Goal: Task Accomplishment & Management: Manage account settings

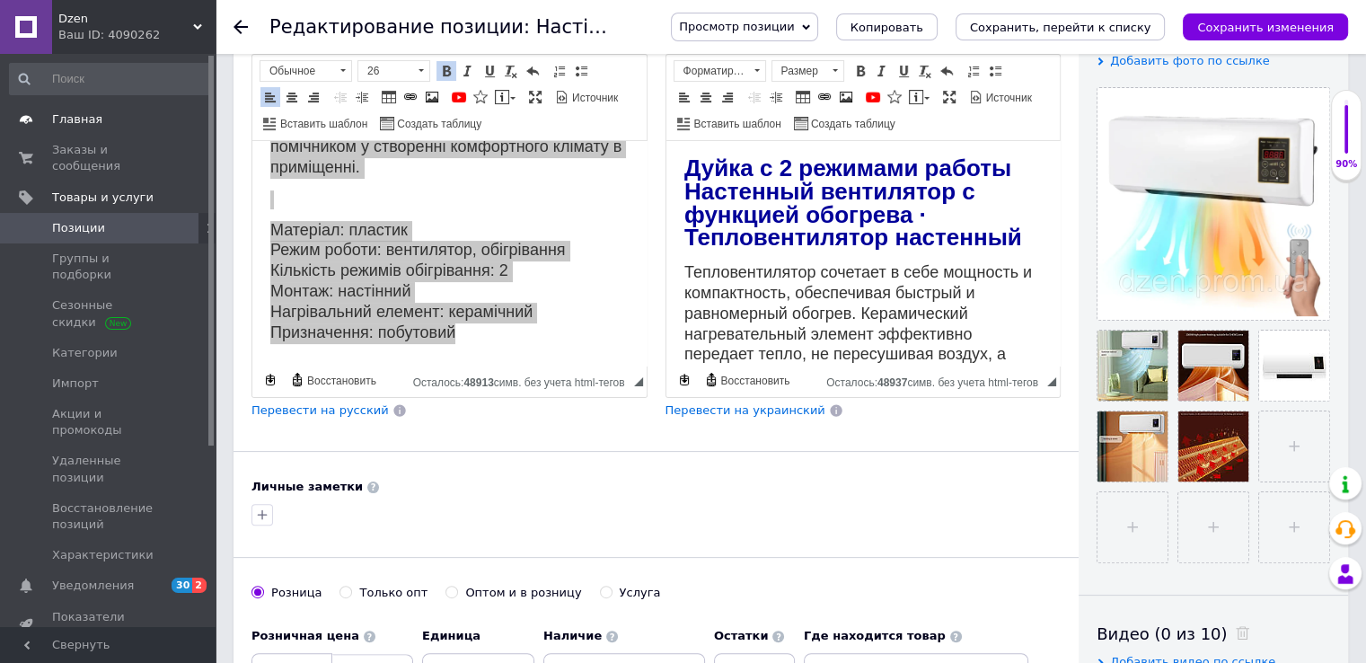
click at [100, 119] on span "Главная" at bounding box center [109, 119] width 114 height 16
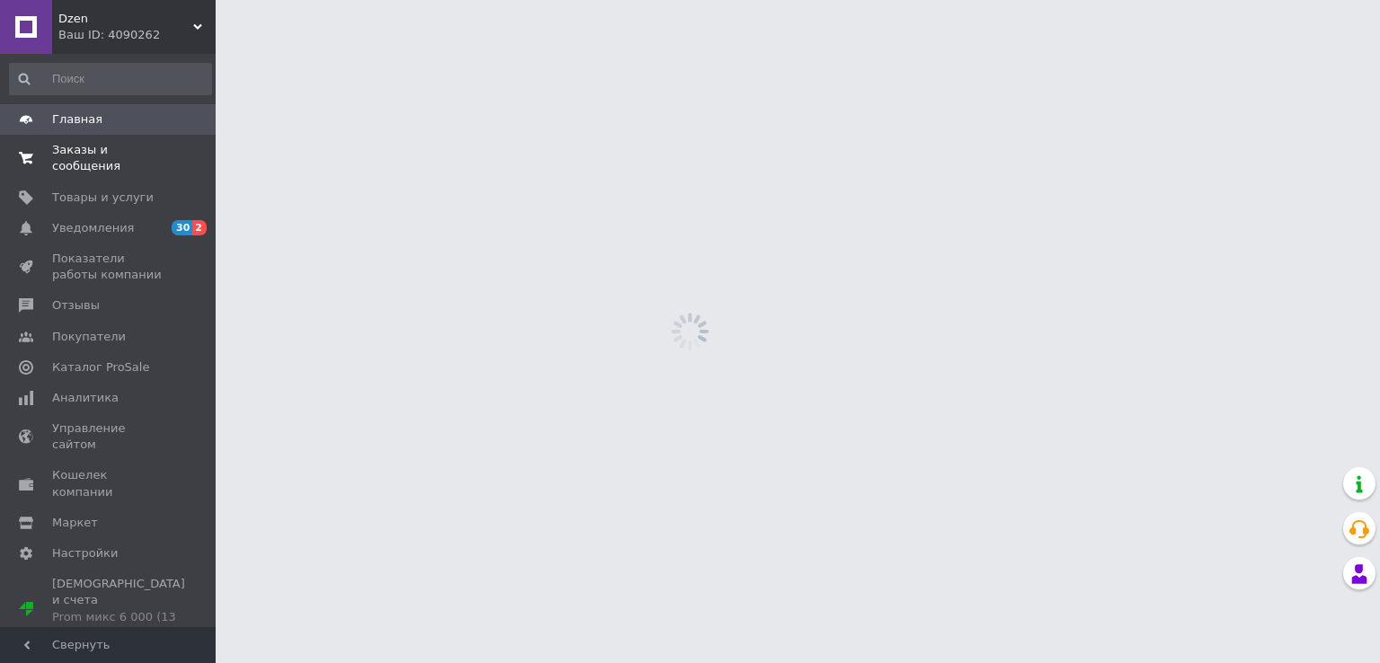
click at [110, 153] on span "Заказы и сообщения" at bounding box center [109, 158] width 114 height 32
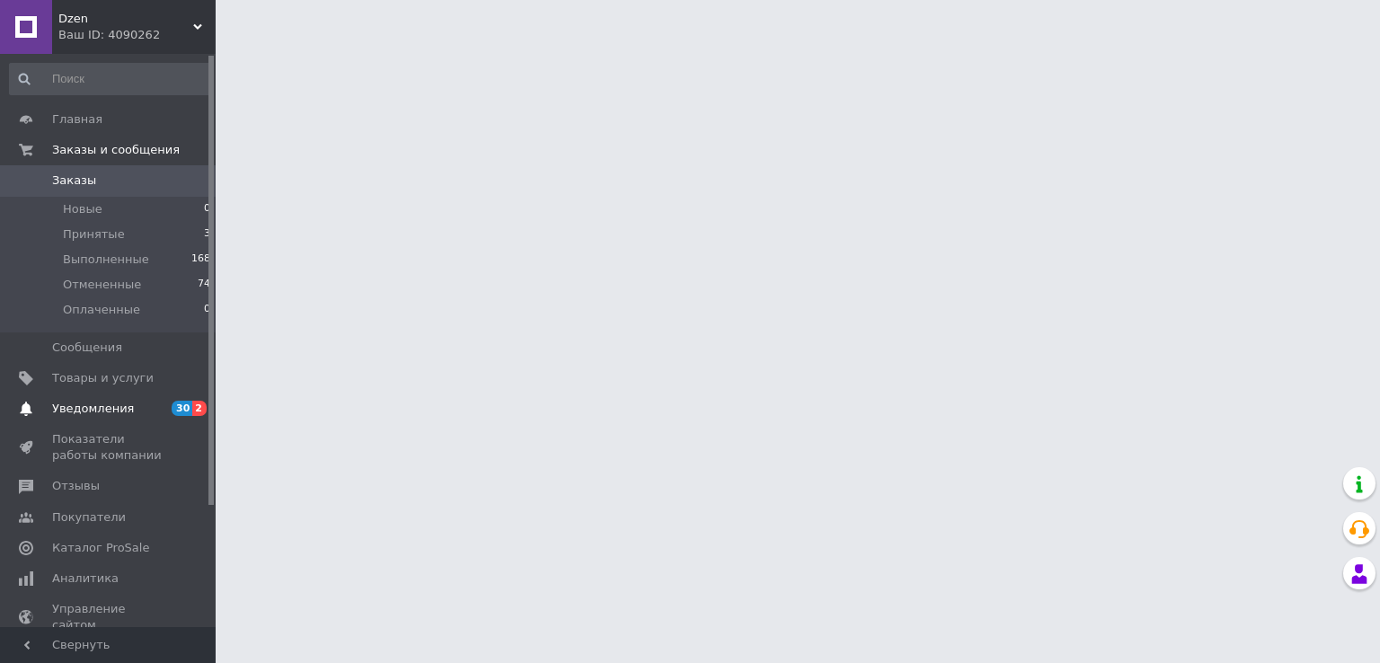
click at [111, 409] on span "Уведомления" at bounding box center [93, 409] width 82 height 16
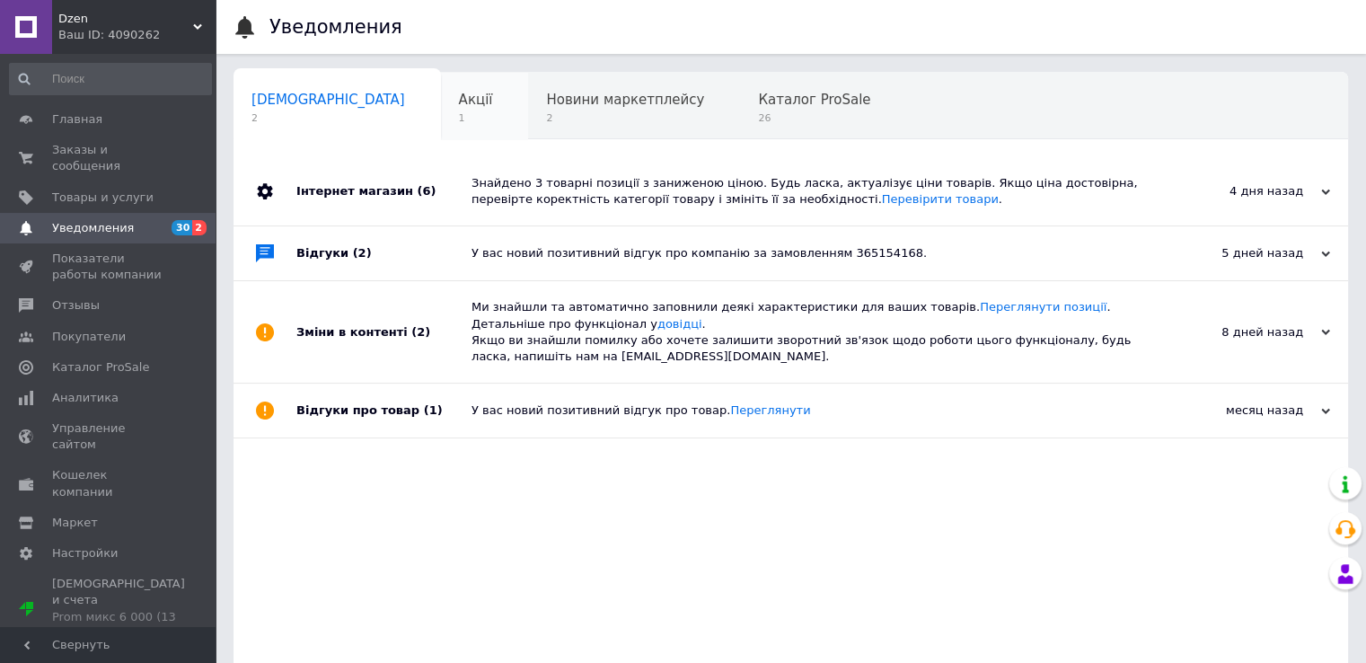
click at [441, 109] on div "Акції 1" at bounding box center [485, 107] width 88 height 68
click at [459, 103] on span "Акції" at bounding box center [476, 100] width 34 height 16
click at [394, 160] on span "Навчання та заходи" at bounding box center [322, 168] width 143 height 16
click at [394, 180] on span "1" at bounding box center [322, 186] width 143 height 13
click at [758, 118] on span "26" at bounding box center [814, 117] width 112 height 13
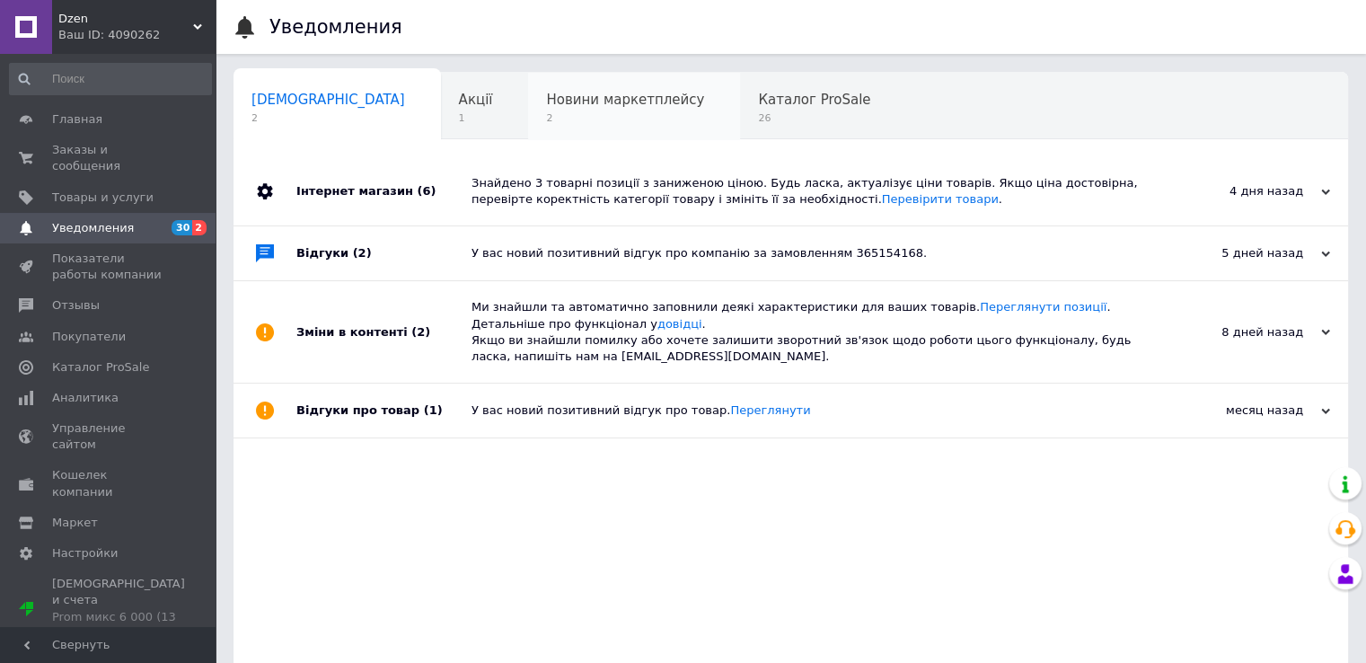
click at [590, 118] on span "2" at bounding box center [625, 117] width 158 height 13
click at [441, 116] on div "Акції 1" at bounding box center [485, 107] width 88 height 68
click at [528, 109] on div "Новини маркетплейсу 2" at bounding box center [634, 107] width 212 height 68
click at [740, 109] on div "Каталог ProSale 26" at bounding box center [823, 107] width 166 height 68
click at [154, 190] on span "Товары и услуги" at bounding box center [109, 198] width 114 height 16
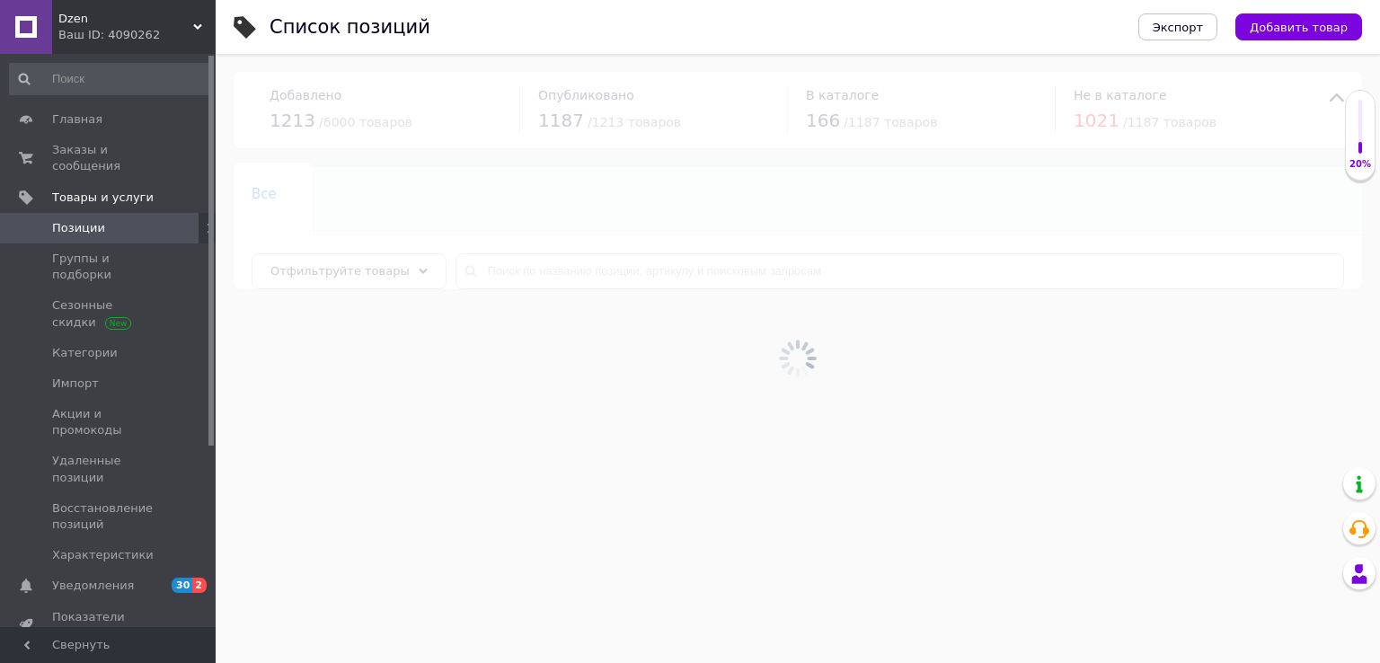
click at [66, 578] on span "Уведомления" at bounding box center [93, 586] width 82 height 16
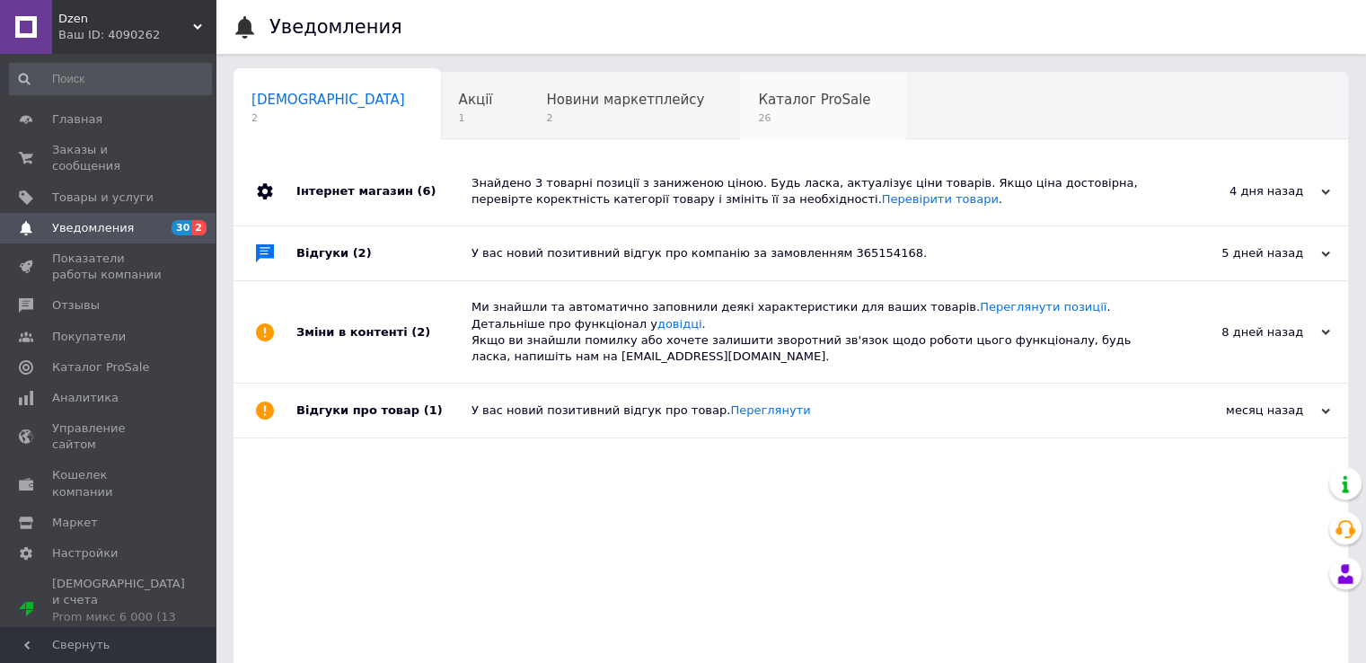
click at [758, 119] on span "26" at bounding box center [814, 117] width 112 height 13
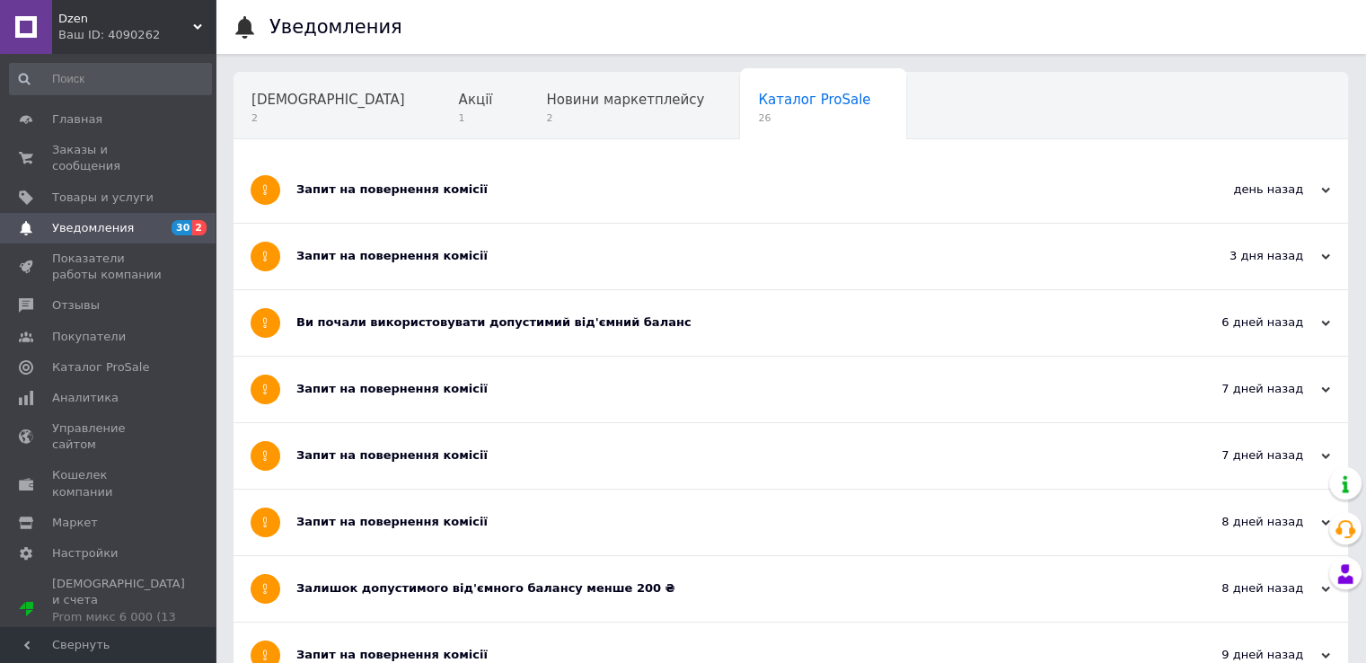
click at [430, 141] on div "Навчання та заходи 1" at bounding box center [332, 175] width 197 height 68
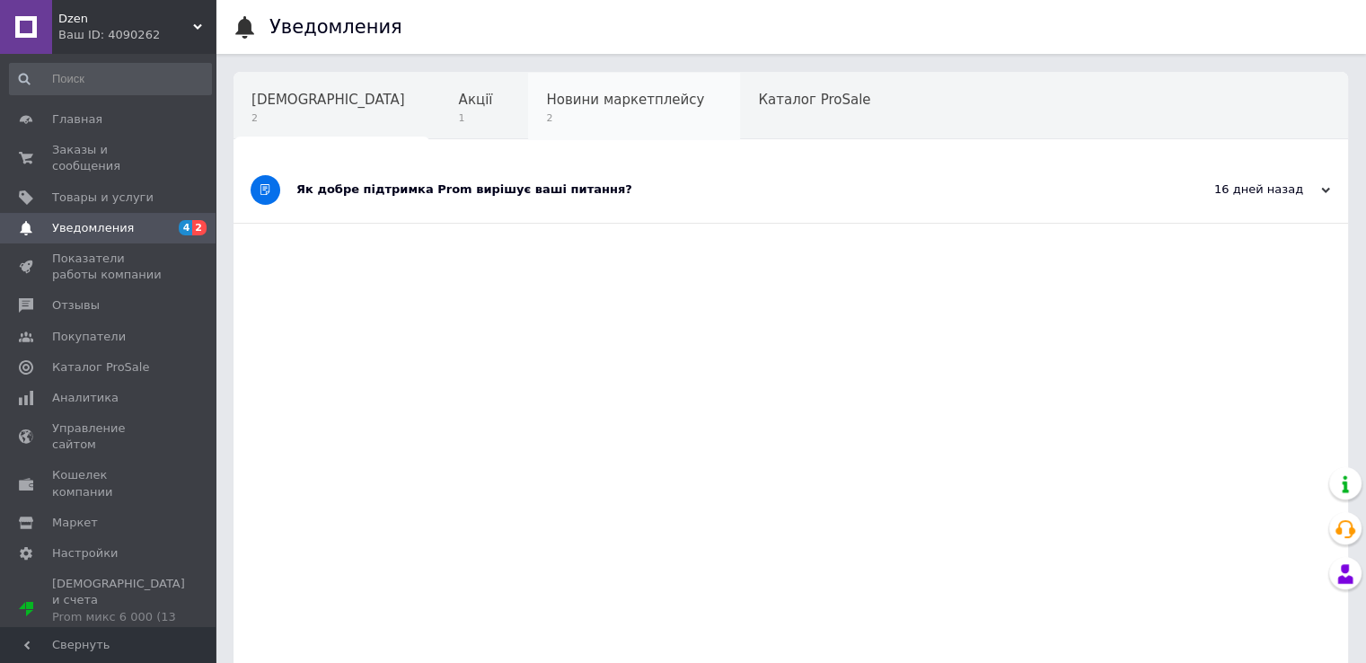
click at [608, 98] on div "Новини маркетплейсу 2" at bounding box center [634, 107] width 212 height 68
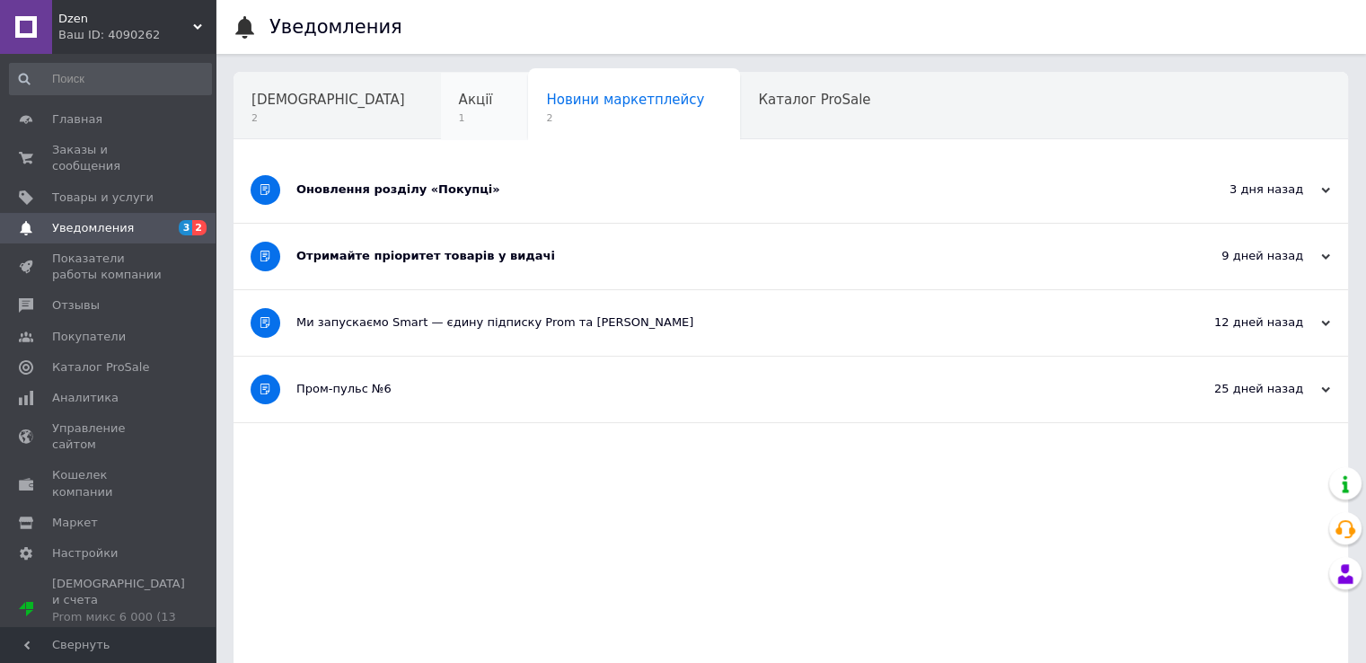
click at [441, 109] on div "Акції 1" at bounding box center [485, 107] width 88 height 68
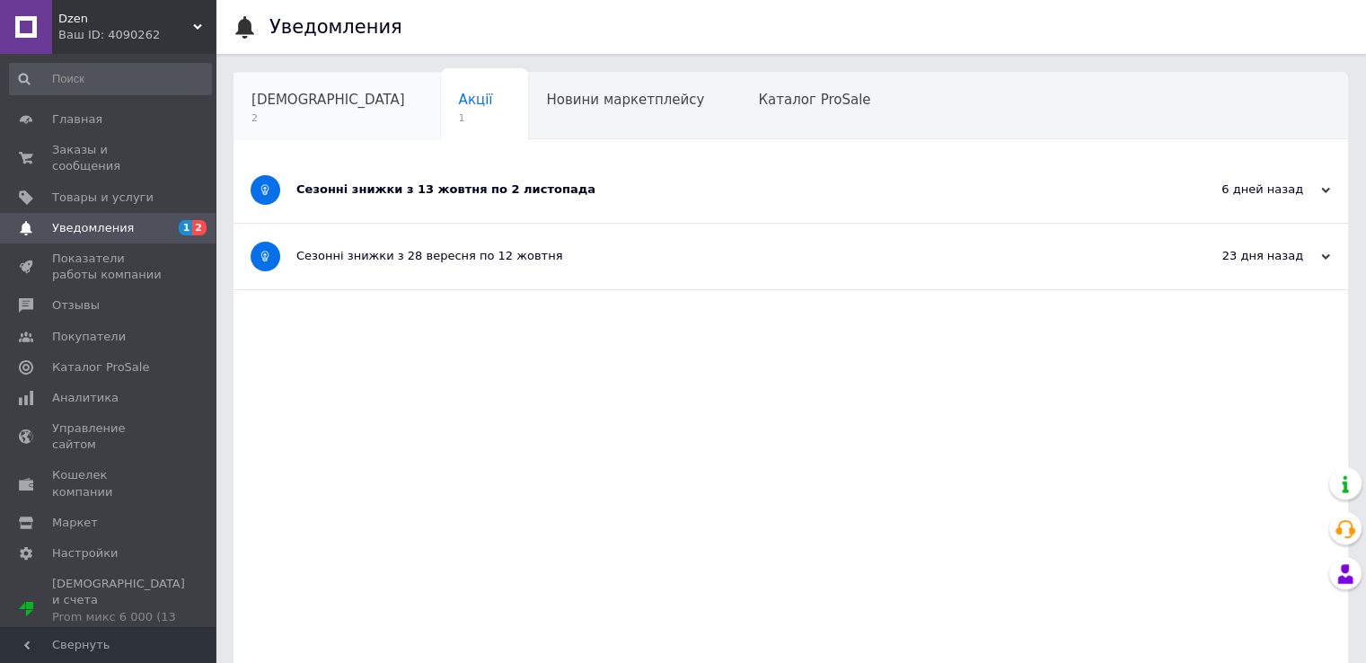
click at [319, 108] on span "[DEMOGRAPHIC_DATA]" at bounding box center [328, 100] width 154 height 16
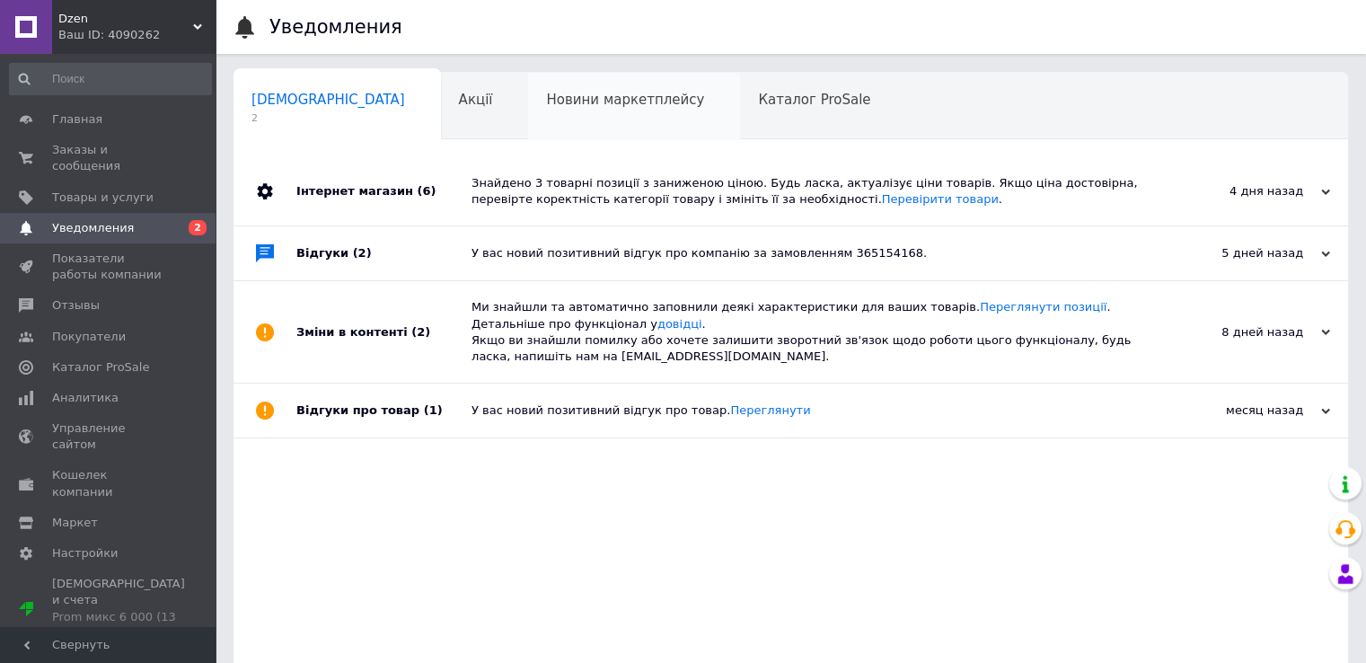
click at [571, 110] on div "Новини маркетплейсу" at bounding box center [634, 107] width 212 height 68
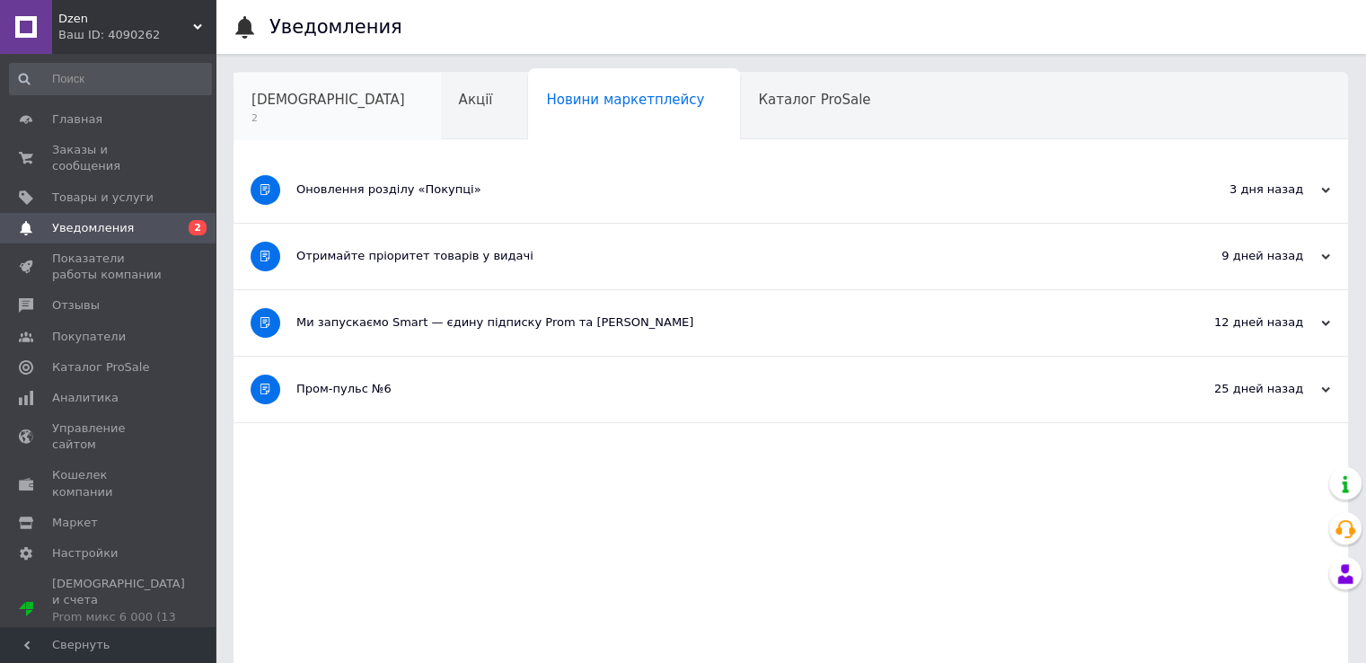
click at [313, 101] on span "[DEMOGRAPHIC_DATA]" at bounding box center [328, 100] width 154 height 16
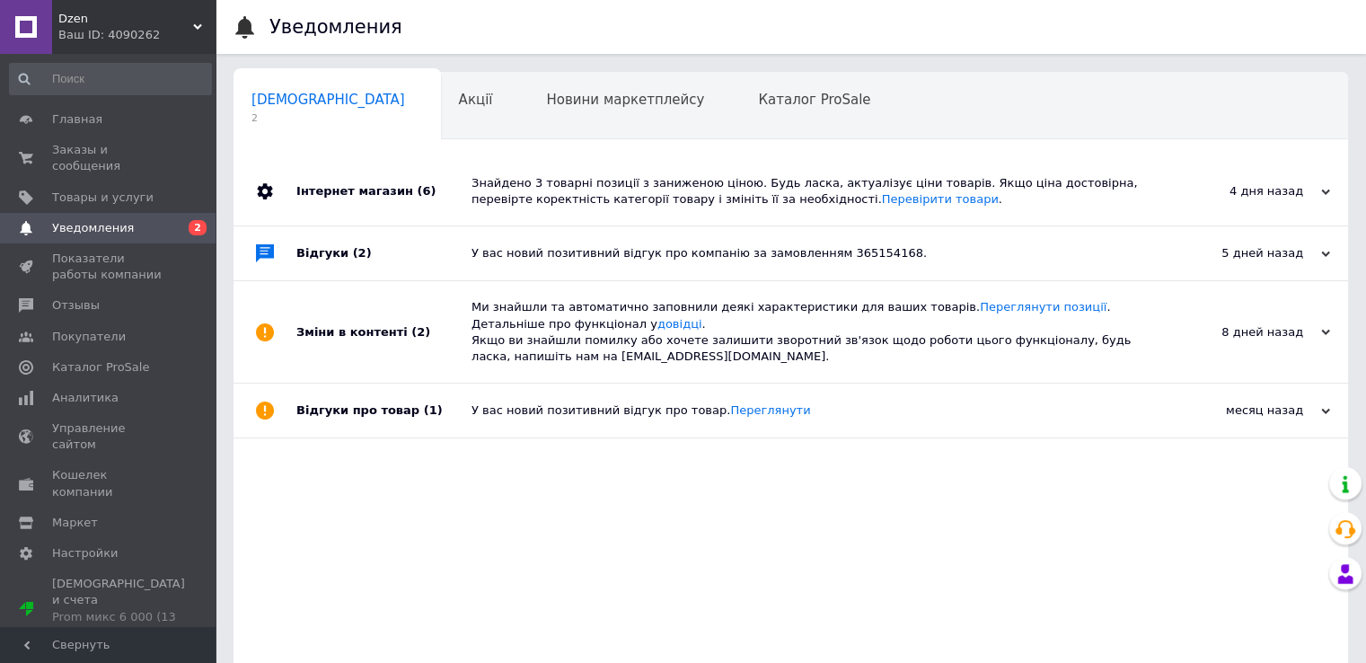
click at [920, 421] on div "У вас новий позитивний відгук про товар. [GEOGRAPHIC_DATA]" at bounding box center [811, 411] width 679 height 54
click at [1178, 306] on div "8 дней назад [DATE]" at bounding box center [1250, 331] width 198 height 101
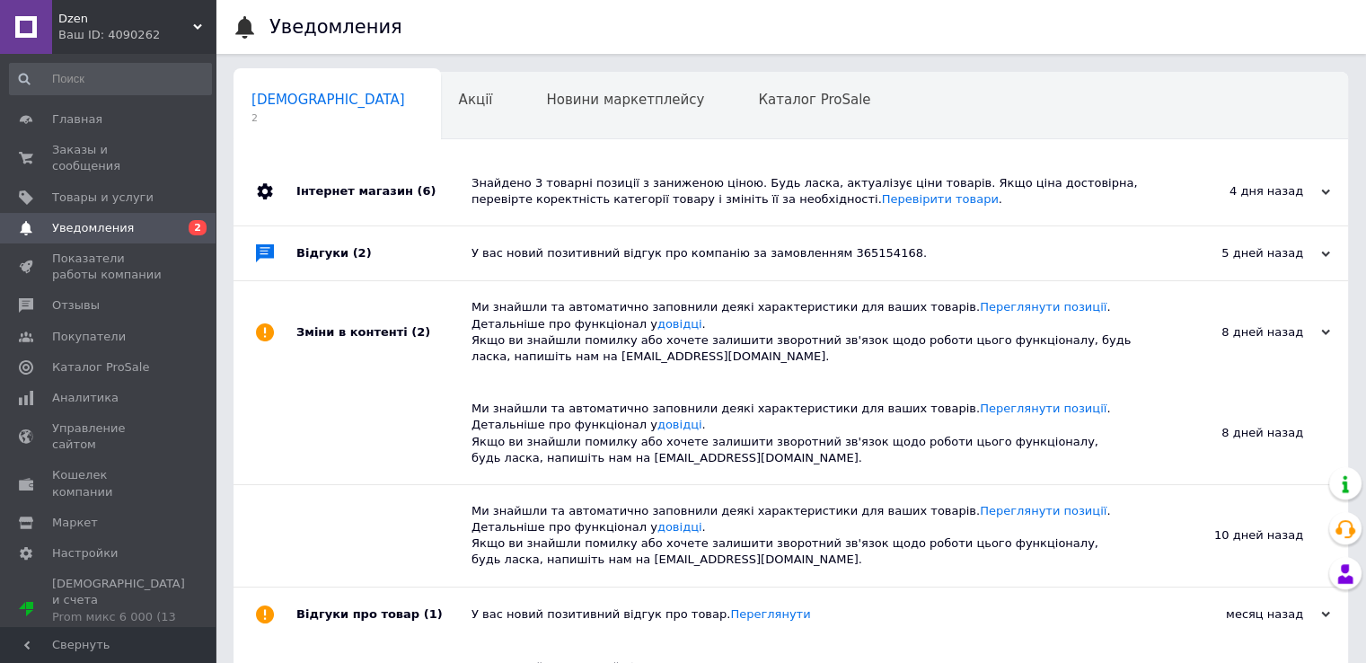
click at [1161, 256] on div "5 дней назад" at bounding box center [1241, 253] width 180 height 16
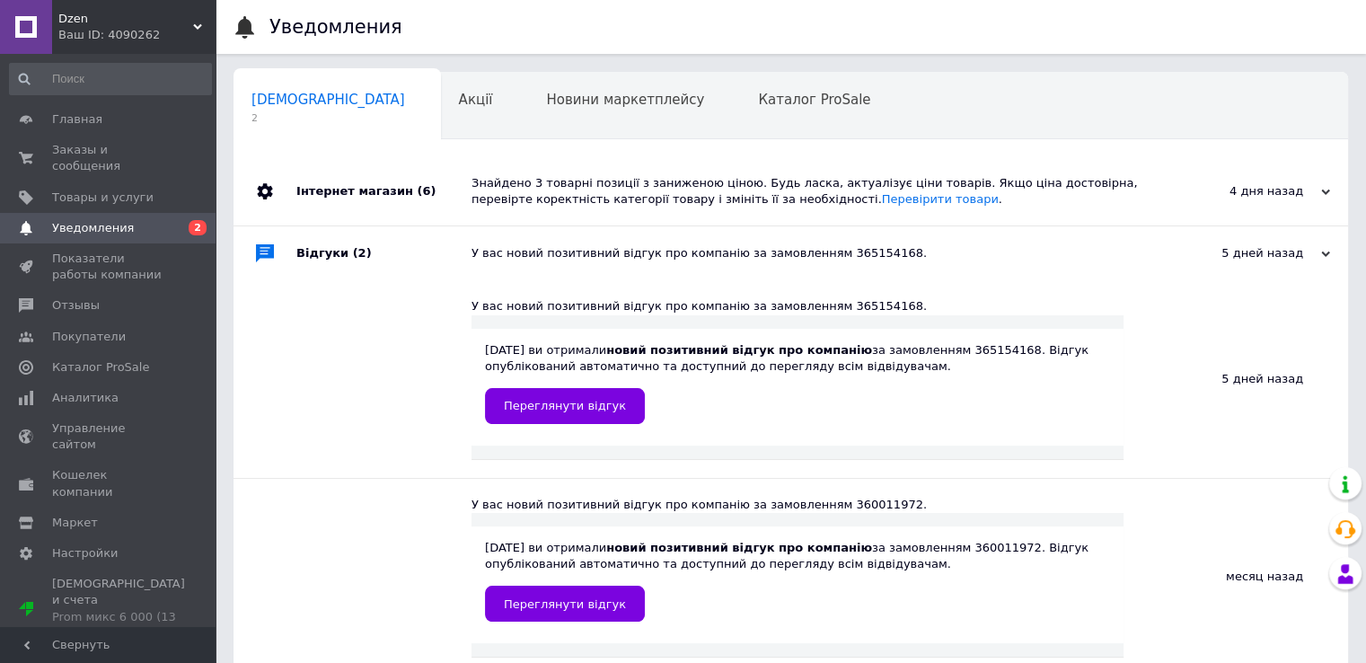
click at [1160, 181] on div "4 дня назад [DATE]" at bounding box center [1250, 191] width 198 height 68
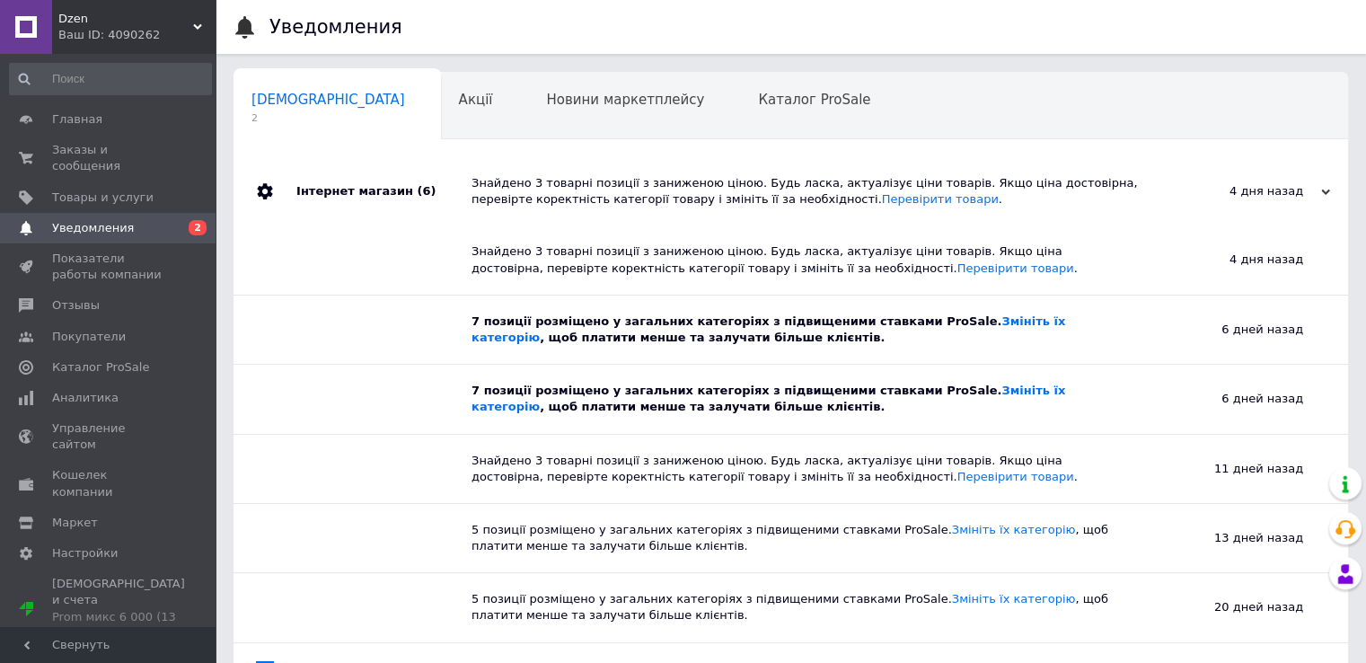
click at [146, 223] on link "Уведомления 0 2" at bounding box center [110, 228] width 221 height 31
click at [129, 190] on span "Товары и услуги" at bounding box center [102, 198] width 101 height 16
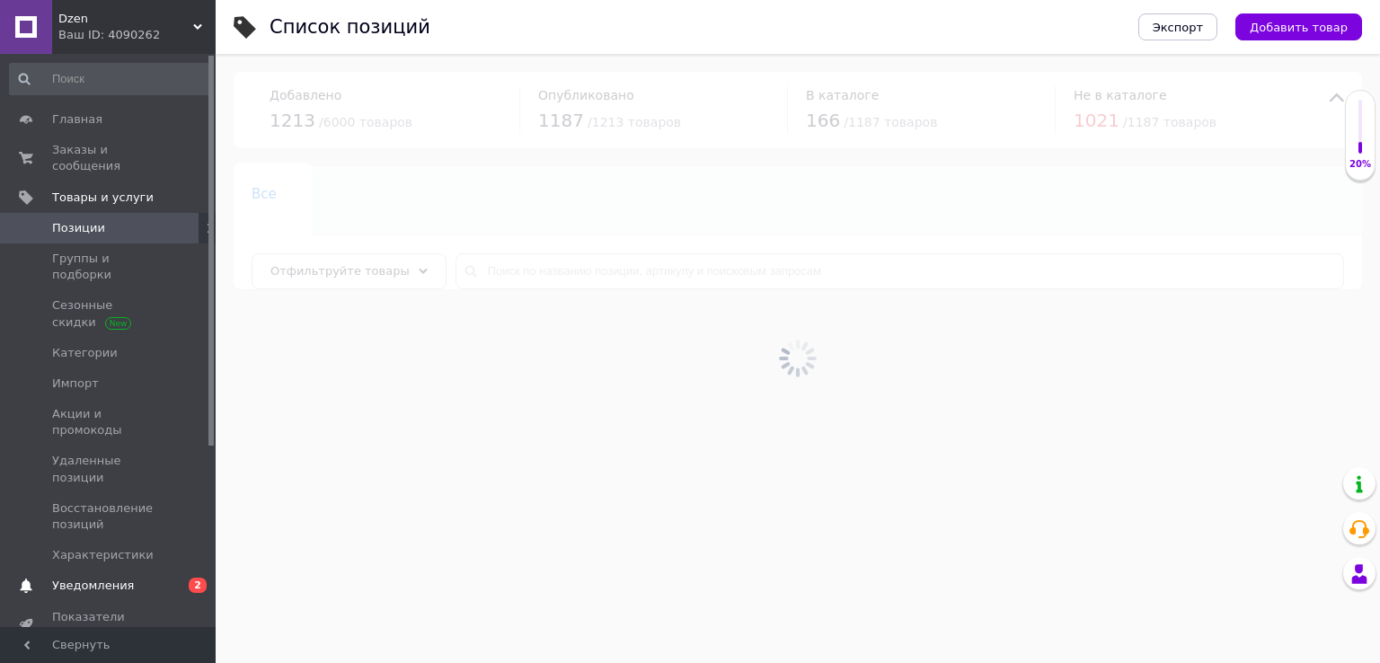
click at [133, 578] on span "Уведомления" at bounding box center [109, 586] width 114 height 16
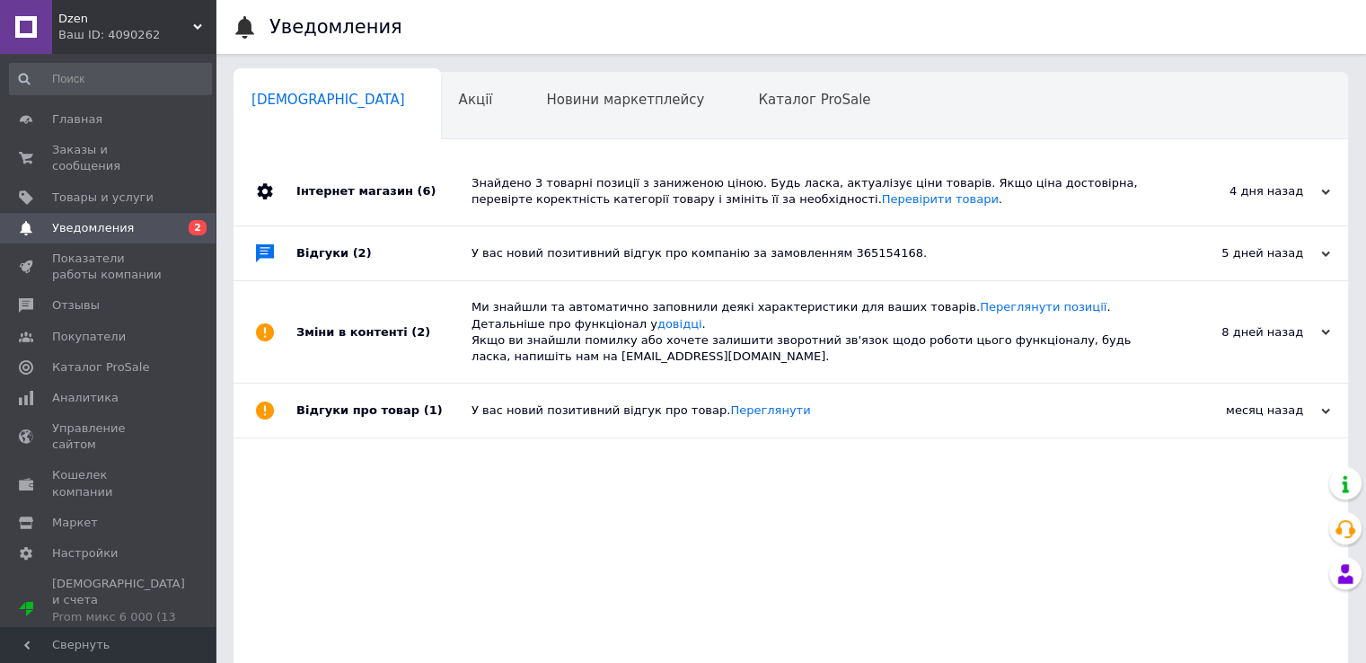
click at [1068, 243] on div "У вас новий позитивний відгук про компанію за замовленням 365154168." at bounding box center [811, 253] width 679 height 54
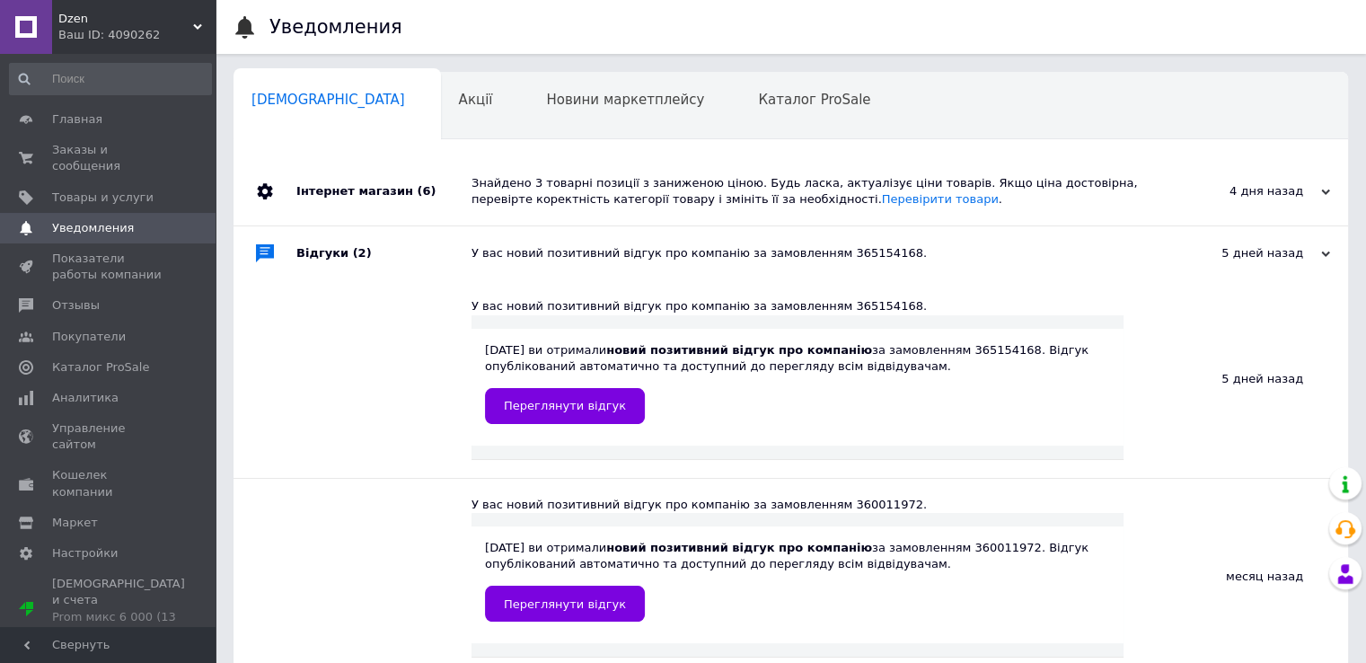
click at [1114, 186] on div "Знайдено 3 товарні позиції з заниженою ціною. Будь ласка, актуалізує ціни товар…" at bounding box center [811, 191] width 679 height 32
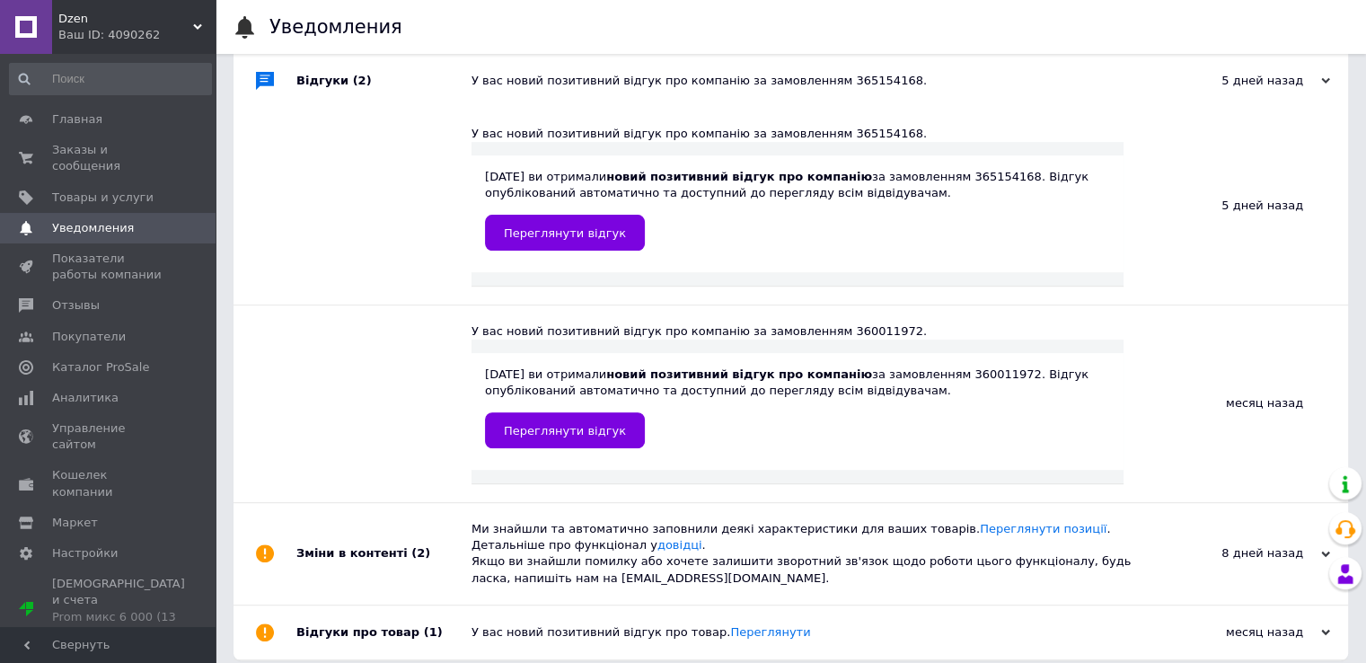
scroll to position [604, 0]
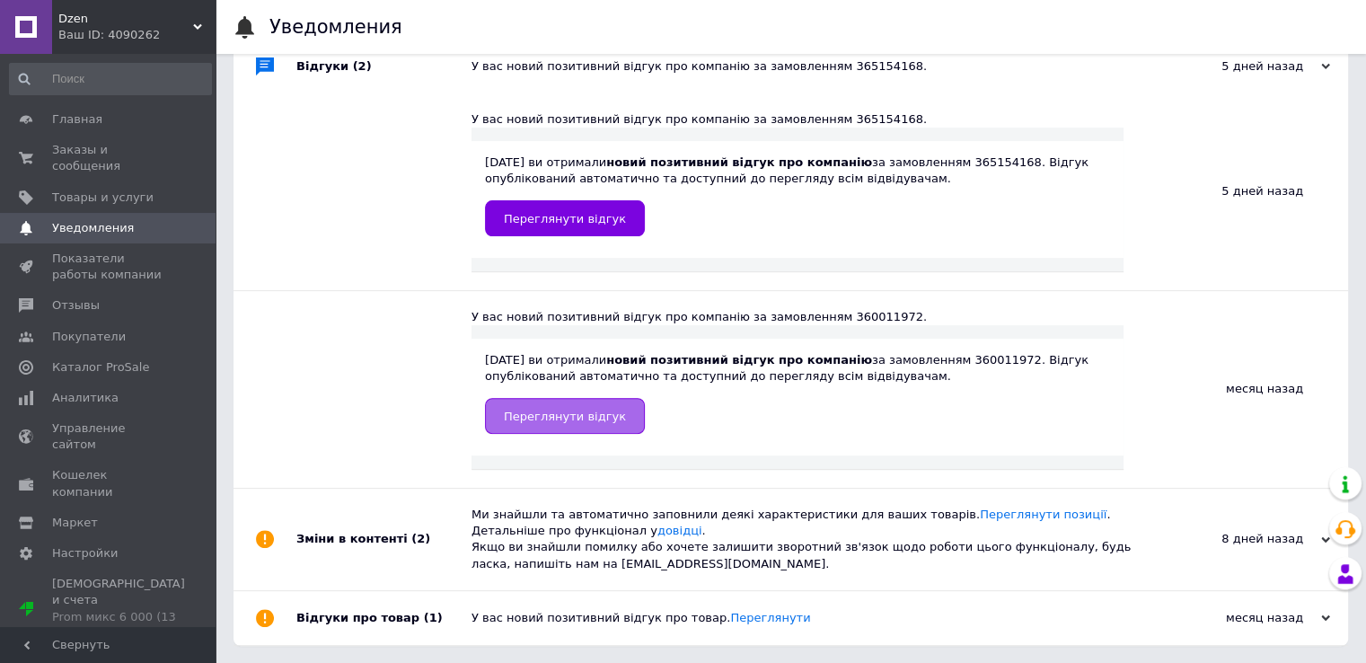
click at [590, 414] on span "Переглянути відгук" at bounding box center [565, 416] width 122 height 13
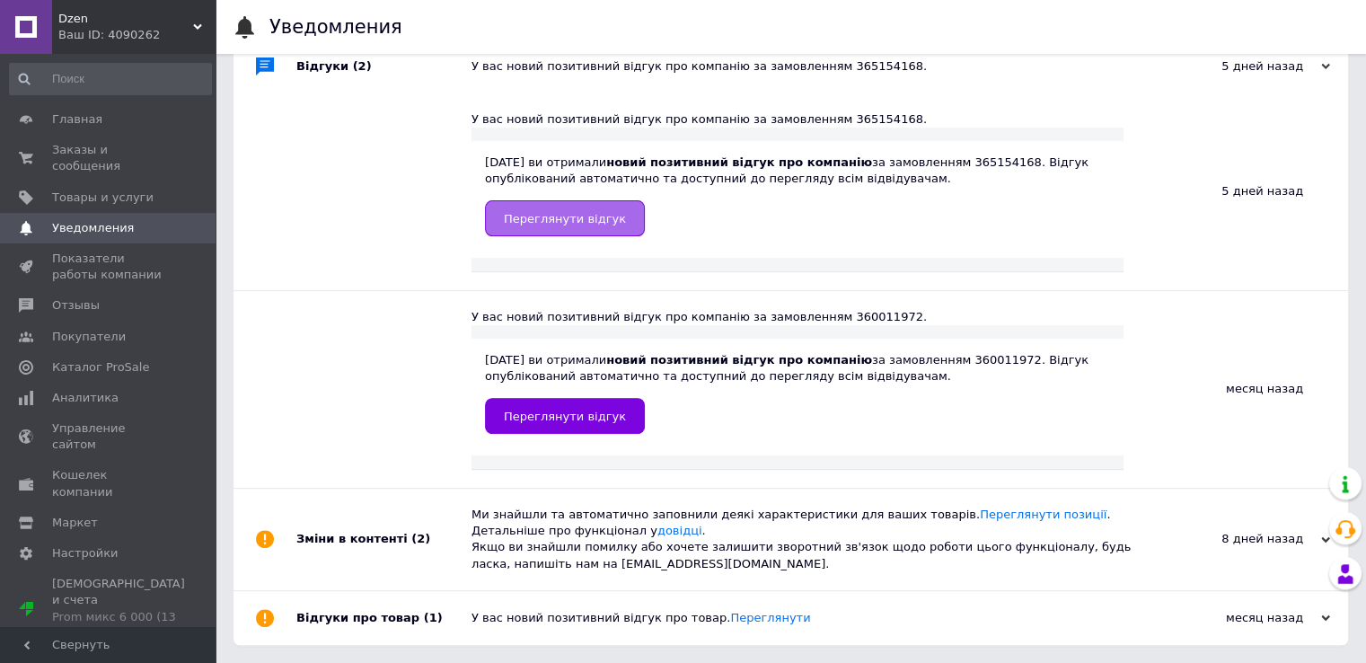
click at [612, 222] on link "Переглянути відгук" at bounding box center [565, 218] width 160 height 36
click at [97, 157] on span "Заказы и сообщения" at bounding box center [109, 158] width 114 height 32
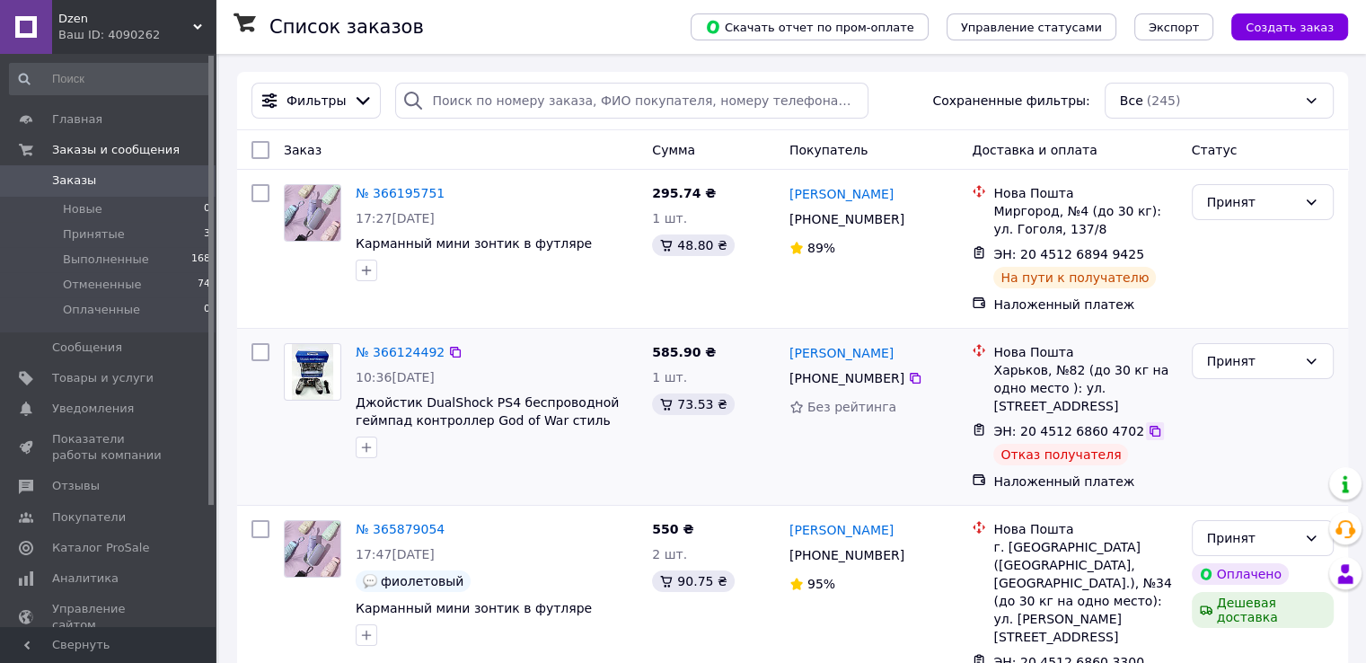
click at [1150, 427] on icon at bounding box center [1155, 431] width 11 height 11
click at [92, 181] on span "Заказы" at bounding box center [109, 180] width 114 height 16
